Goal: Find specific page/section: Find specific page/section

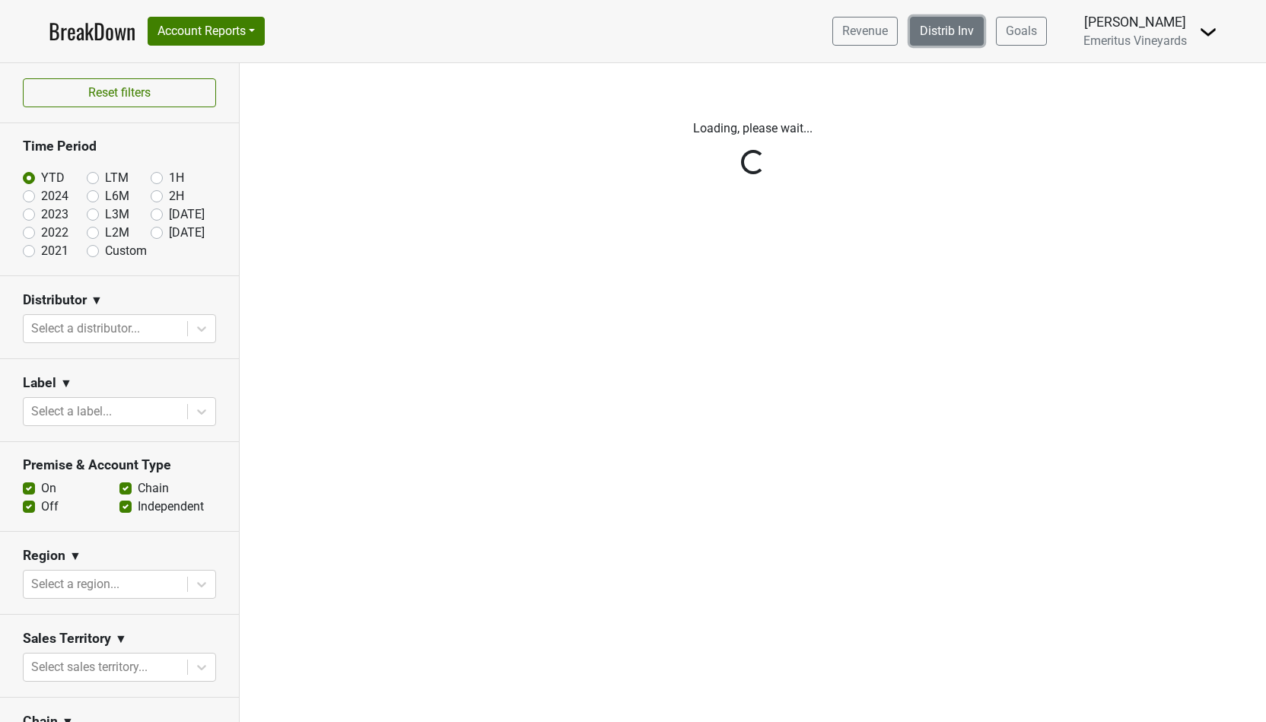
click at [967, 27] on link "Distrib Inv" at bounding box center [947, 31] width 74 height 29
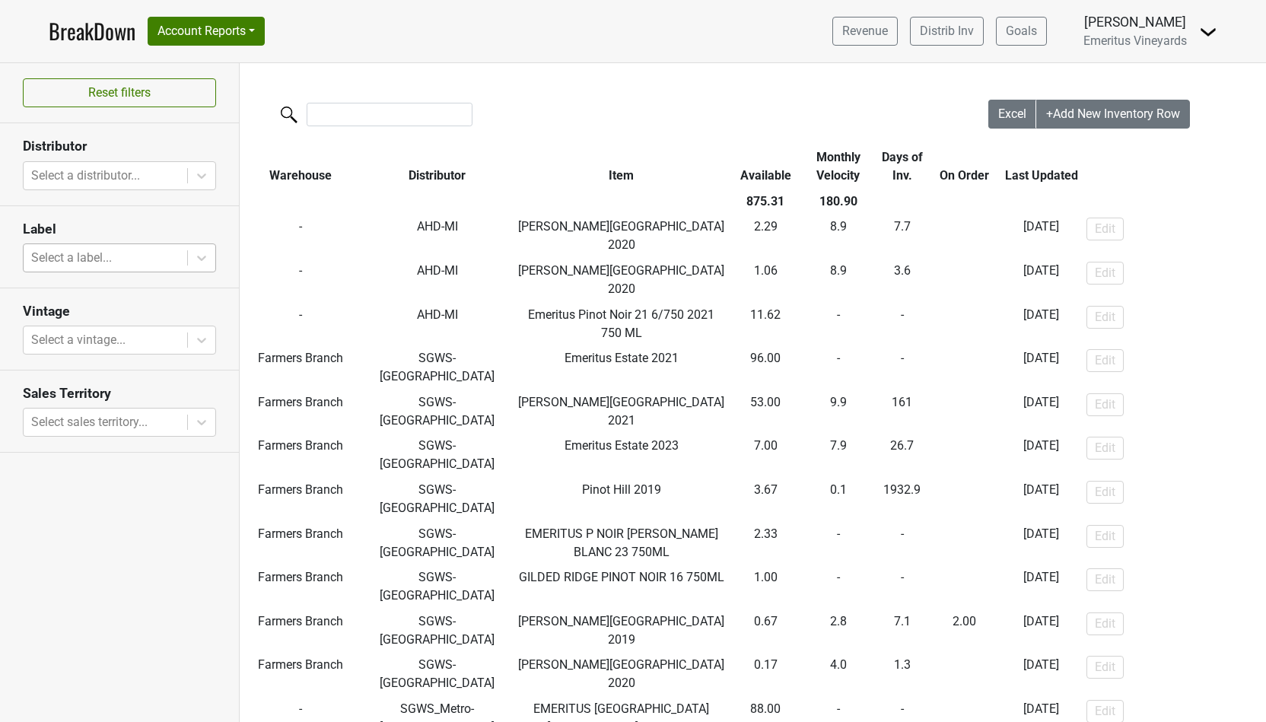
click at [135, 254] on div at bounding box center [105, 257] width 148 height 21
type input "f"
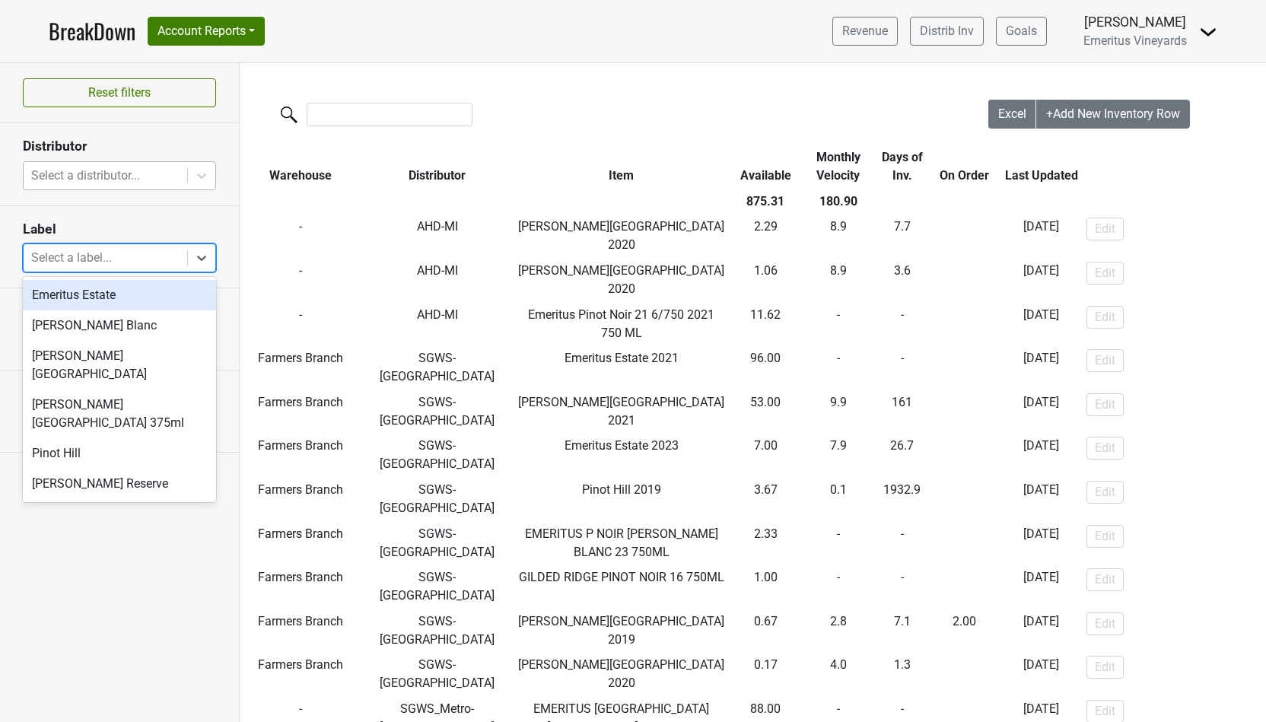
click at [78, 173] on div at bounding box center [105, 175] width 148 height 21
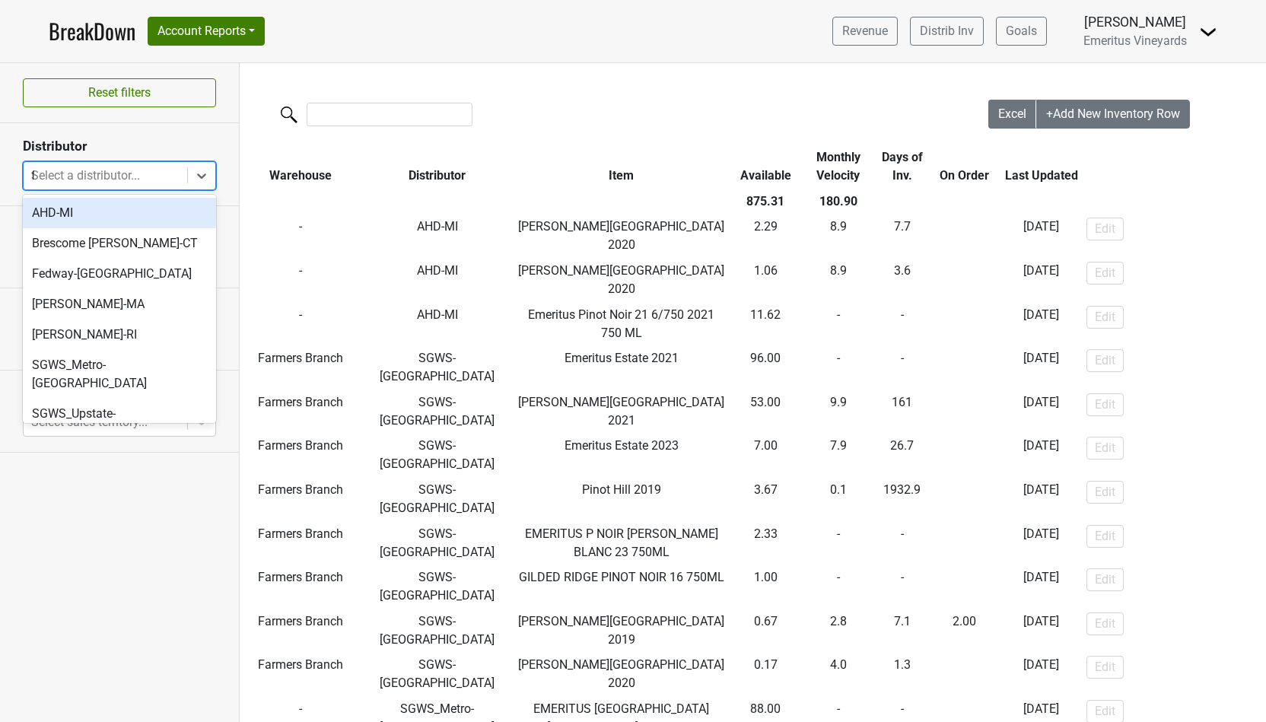
type input "fl"
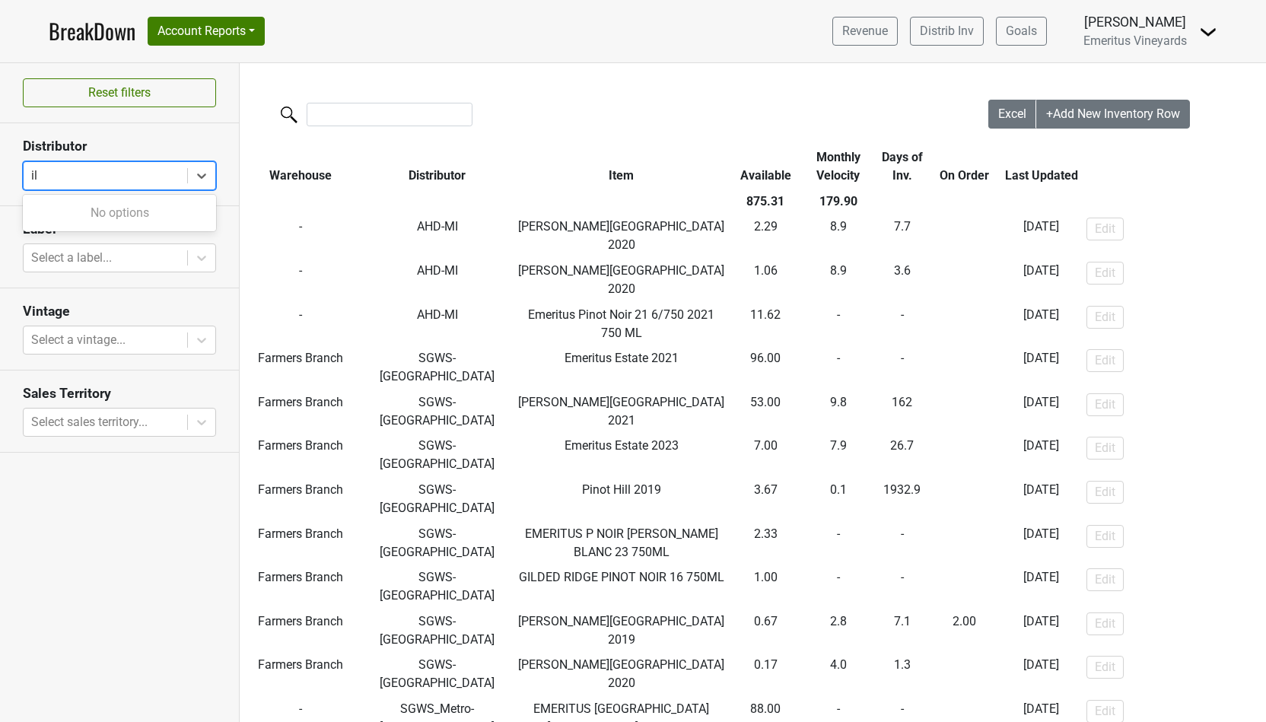
type input "i"
